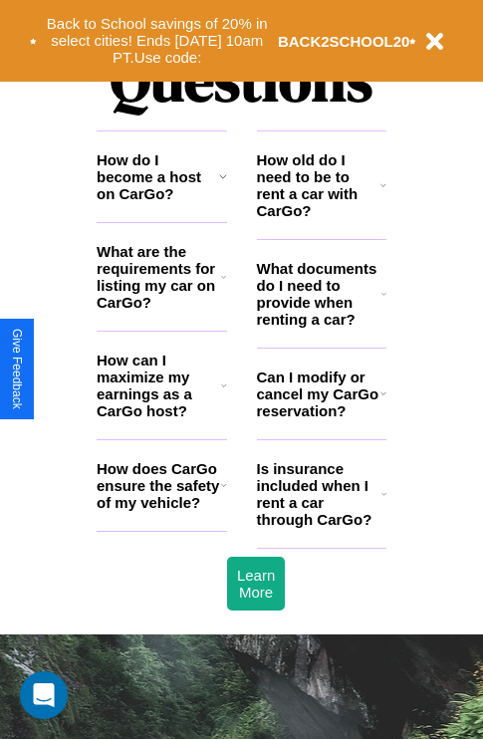
scroll to position [2413, 0]
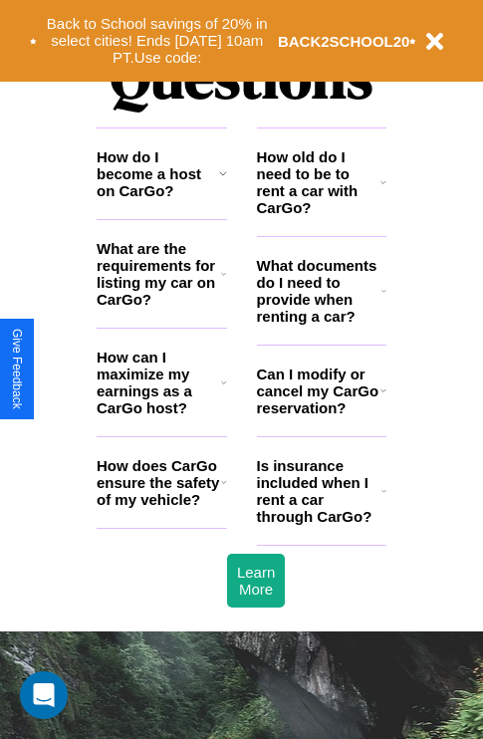
click at [383, 499] on icon at bounding box center [383, 491] width 5 height 16
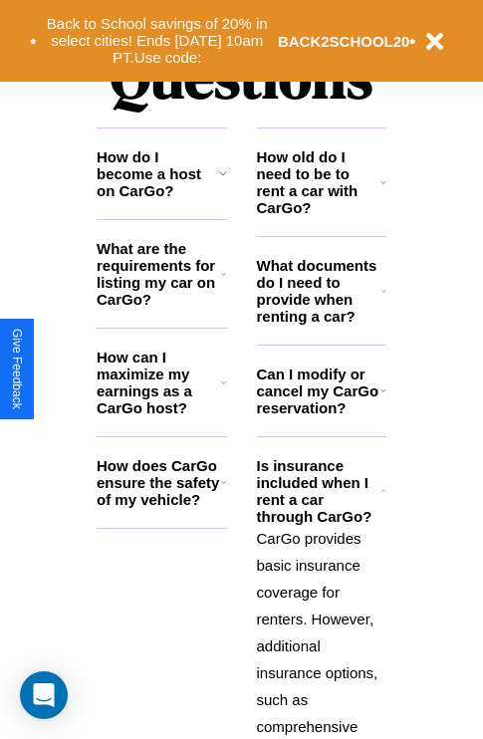
click at [161, 306] on h3 "What are the requirements for listing my car on CarGo?" at bounding box center [159, 274] width 125 height 68
click at [223, 282] on icon at bounding box center [223, 274] width 5 height 16
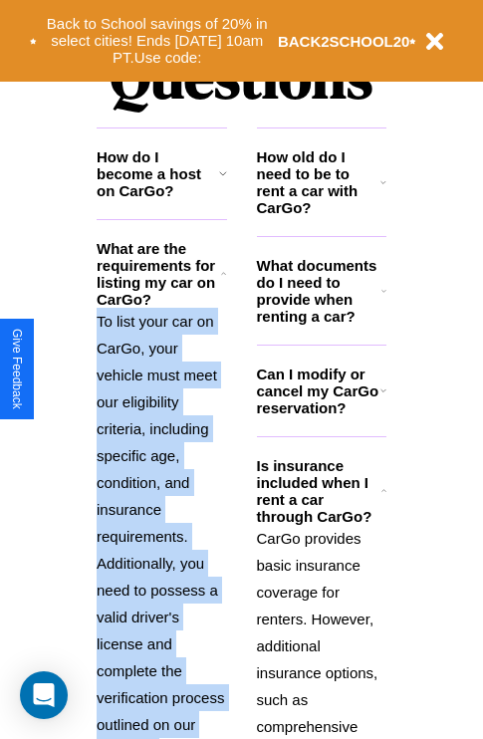
scroll to position [2655, 0]
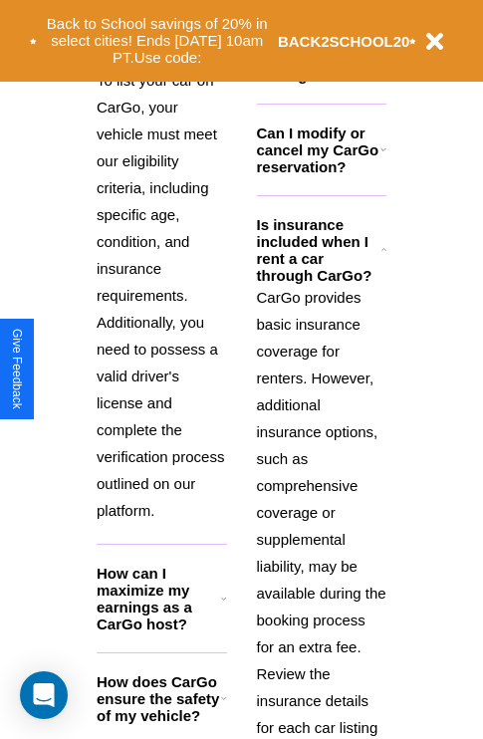
click at [223, 706] on icon at bounding box center [224, 698] width 6 height 16
click at [161, 5] on div "Back to School savings of 20% in select cities! Ends [DATE] 10am PT. Use code: …" at bounding box center [241, 41] width 483 height 82
click at [321, 175] on h3 "Can I modify or cancel my CarGo reservation?" at bounding box center [319, 150] width 124 height 51
